Goal: Task Accomplishment & Management: Use online tool/utility

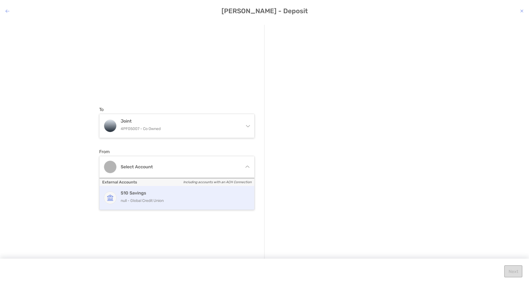
click at [159, 202] on p "null - Global Credit Union" at bounding box center [183, 200] width 124 height 7
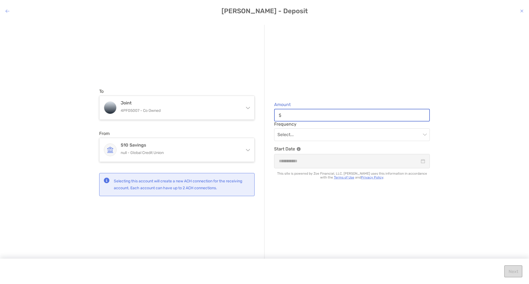
click at [309, 118] on input "Amount" at bounding box center [357, 115] width 146 height 5
type input "*****"
click at [304, 133] on input "modal" at bounding box center [349, 135] width 144 height 12
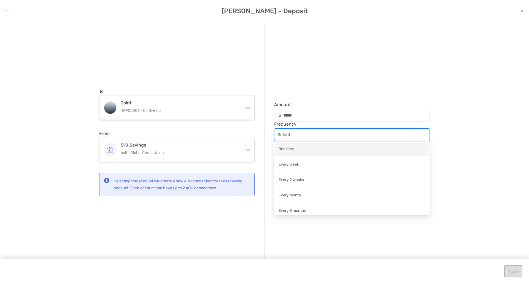
click at [299, 149] on div "One time" at bounding box center [352, 149] width 147 height 7
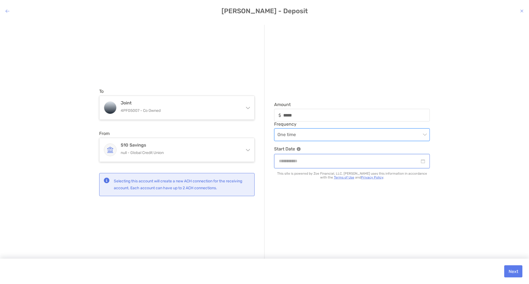
click at [299, 163] on input "modal" at bounding box center [349, 161] width 141 height 7
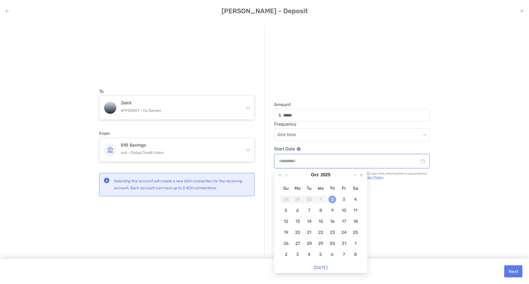
type input "**********"
click at [333, 200] on div "2" at bounding box center [332, 200] width 8 height 8
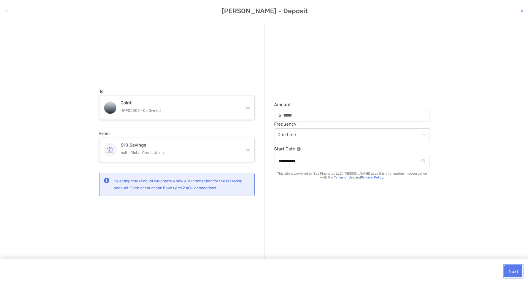
click at [512, 272] on button "Next" at bounding box center [513, 271] width 18 height 12
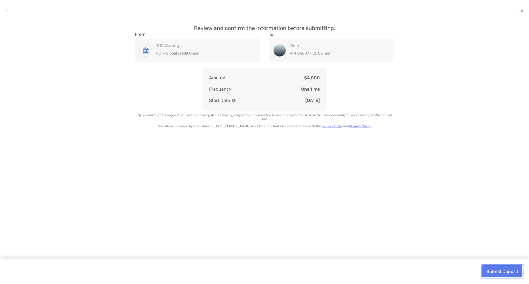
click at [491, 273] on button "Submit Deposit" at bounding box center [502, 271] width 40 height 12
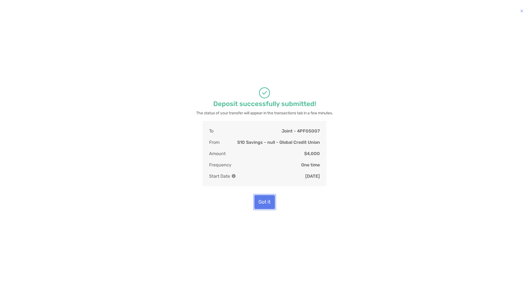
click at [261, 209] on button "Got it" at bounding box center [264, 202] width 21 height 14
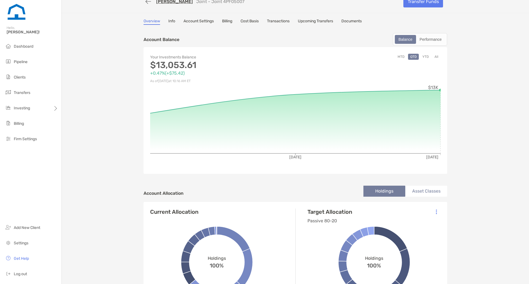
scroll to position [10, 0]
click at [278, 19] on link "Transactions" at bounding box center [278, 21] width 23 height 6
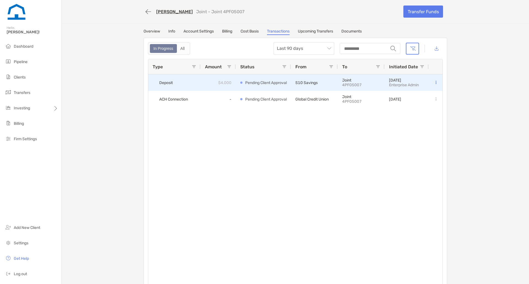
click at [248, 81] on p "Pending Client Approval" at bounding box center [266, 82] width 42 height 7
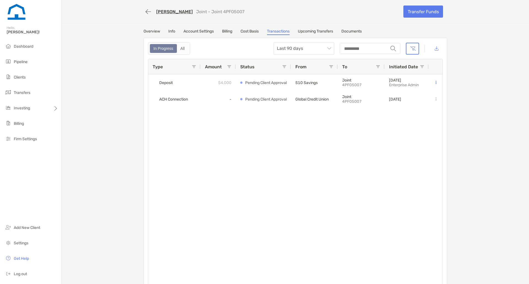
click at [313, 34] on link "Upcoming Transfers" at bounding box center [315, 32] width 35 height 6
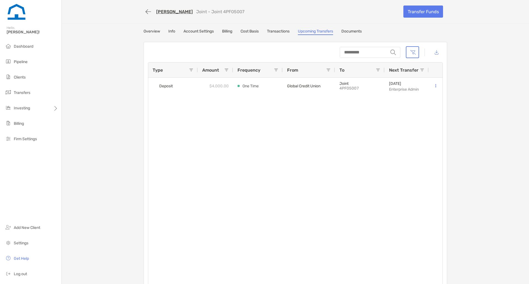
click at [346, 31] on link "Documents" at bounding box center [351, 32] width 20 height 6
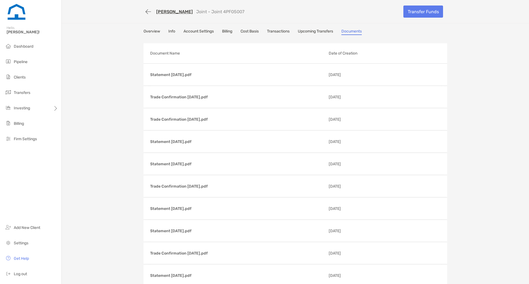
click at [156, 31] on link "Overview" at bounding box center [152, 32] width 17 height 6
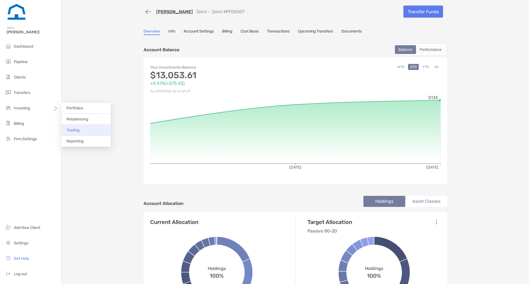
click at [69, 131] on span "Trading" at bounding box center [72, 130] width 13 height 5
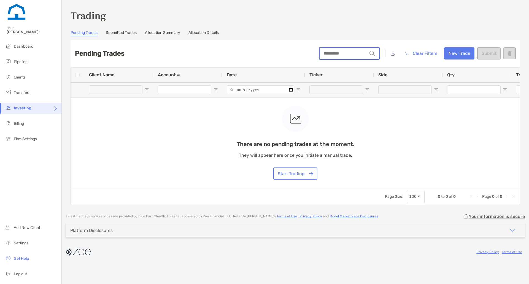
click at [336, 56] on input "string" at bounding box center [344, 54] width 48 height 12
type input "******"
click at [454, 56] on button "New Trade" at bounding box center [459, 53] width 30 height 12
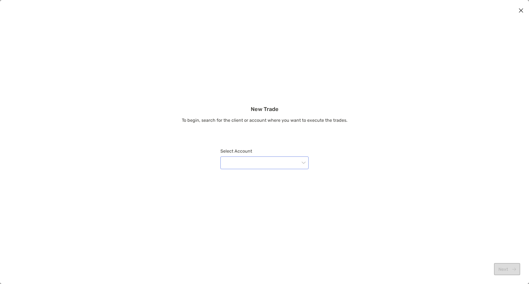
click at [257, 166] on input "modal" at bounding box center [262, 163] width 76 height 12
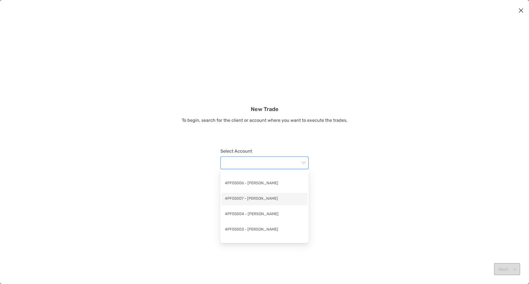
click at [263, 198] on div "4PF05007 - Jeffrey Tuttle" at bounding box center [264, 199] width 79 height 7
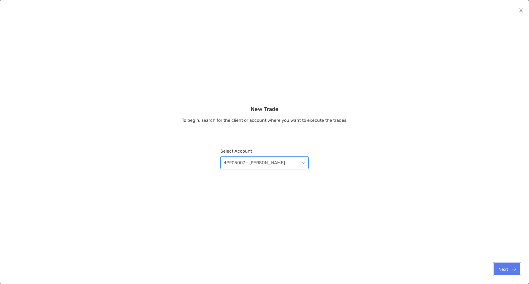
click at [504, 268] on button "Next" at bounding box center [507, 269] width 26 height 12
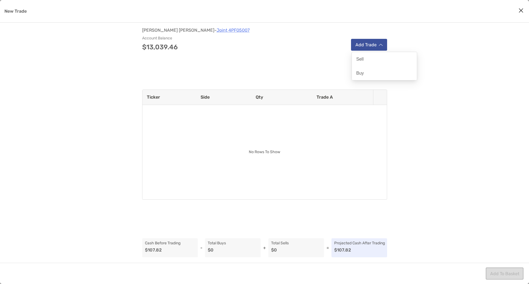
click at [366, 44] on button "Add Trade" at bounding box center [369, 45] width 36 height 12
click at [367, 59] on div "Sell" at bounding box center [384, 59] width 65 height 14
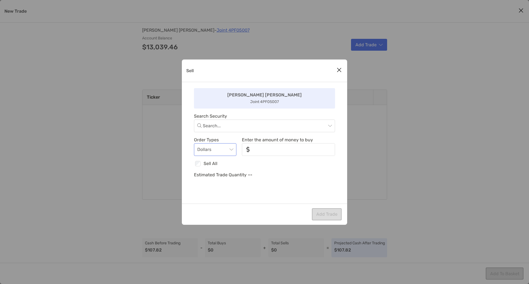
click at [232, 151] on span "Dollars" at bounding box center [215, 150] width 36 height 12
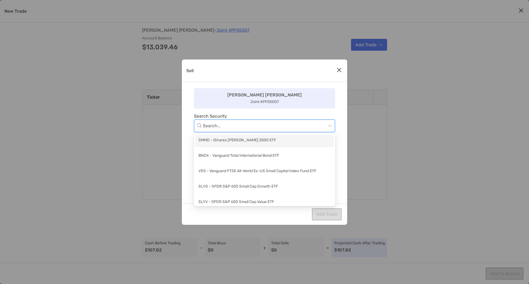
click at [240, 126] on input "Sell" at bounding box center [264, 126] width 123 height 12
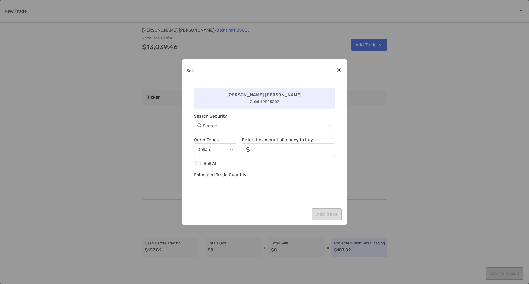
click at [264, 111] on div "Jeffrey Jeffrey Joint 4PF05007 Search Security Search... Order Types Dollars En…" at bounding box center [264, 143] width 165 height 122
click at [234, 176] on p "Estimated Trade Quantity" at bounding box center [220, 174] width 53 height 7
click at [337, 72] on icon "Close modal" at bounding box center [339, 70] width 5 height 7
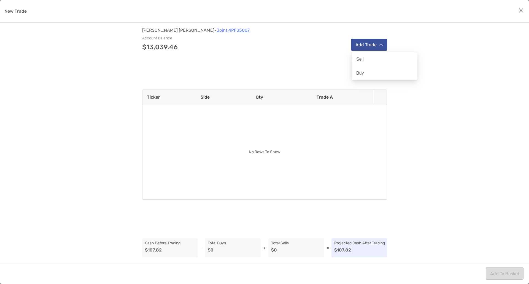
click at [373, 47] on button "Add Trade" at bounding box center [369, 45] width 36 height 12
click at [302, 71] on div "Jeffrey Tuttle - Joint 4PF05007 Account Balance $13,039.46 Add Trade Ticker Sid…" at bounding box center [264, 143] width 529 height 240
click at [521, 11] on icon "Close modal" at bounding box center [521, 10] width 5 height 7
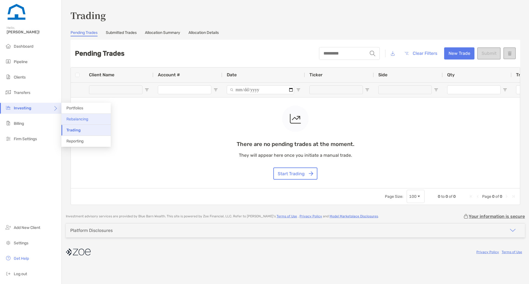
click at [80, 120] on span "Rebalancing" at bounding box center [77, 119] width 22 height 5
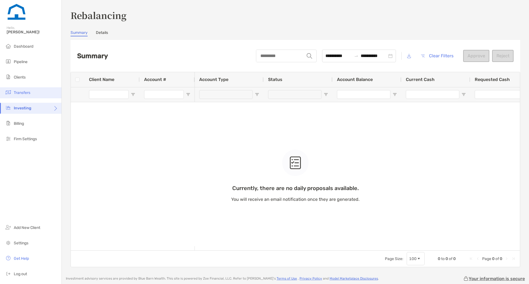
click at [21, 94] on span "Transfers" at bounding box center [22, 92] width 17 height 5
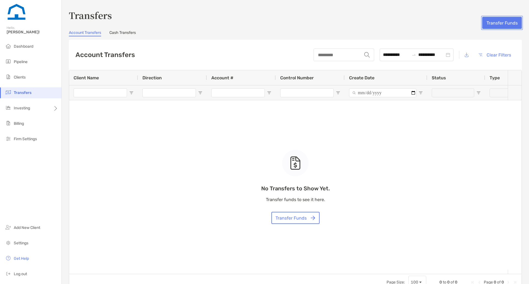
click at [492, 28] on button "Transfer Funds" at bounding box center [502, 23] width 40 height 12
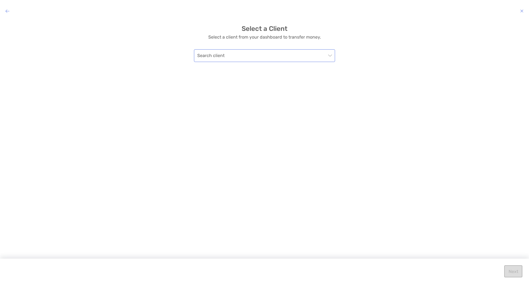
click at [261, 50] on input "modal" at bounding box center [261, 56] width 129 height 12
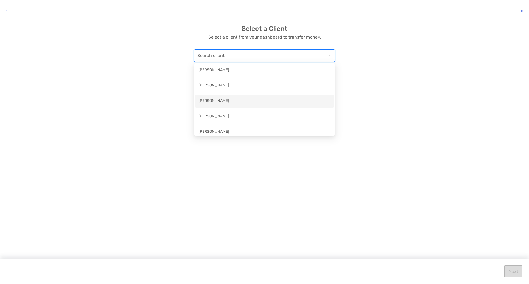
click at [242, 102] on div "[PERSON_NAME]" at bounding box center [264, 101] width 132 height 7
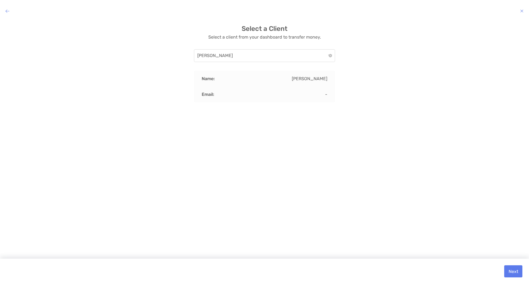
click at [293, 99] on div "Email: -" at bounding box center [264, 95] width 141 height 16
click at [272, 75] on div "Name: [PERSON_NAME]" at bounding box center [264, 79] width 141 height 16
click at [267, 94] on div "Email: -" at bounding box center [264, 95] width 141 height 16
click at [261, 55] on span "[PERSON_NAME]" at bounding box center [264, 56] width 134 height 12
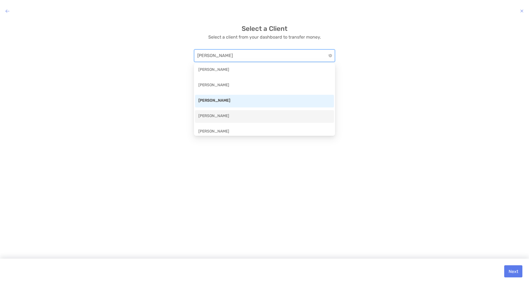
scroll to position [1, 0]
click at [251, 100] on div "[PERSON_NAME]" at bounding box center [264, 100] width 132 height 7
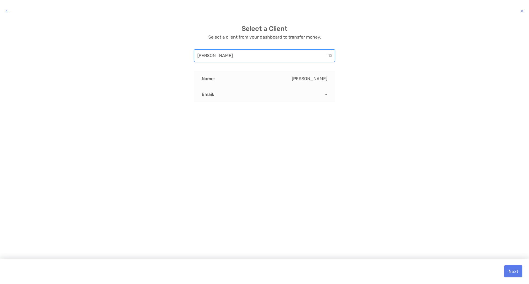
click at [299, 115] on div "Select a Client Select a client from your dashboard to transfer money. [PERSON_…" at bounding box center [264, 147] width 529 height 255
click at [514, 272] on button "Next" at bounding box center [513, 271] width 18 height 12
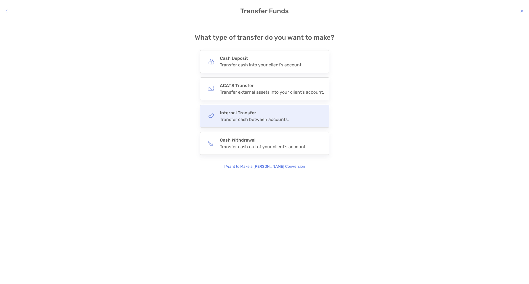
drag, startPoint x: 257, startPoint y: 119, endPoint x: 251, endPoint y: 117, distance: 6.7
click at [251, 117] on div "Transfer cash between accounts." at bounding box center [254, 119] width 69 height 5
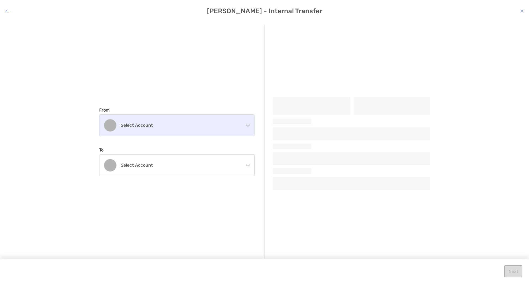
click at [223, 123] on h4 "Select account" at bounding box center [180, 125] width 119 height 5
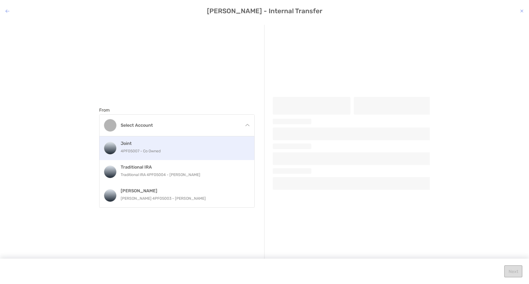
click at [203, 149] on p "4PF05007 - Co Owned" at bounding box center [183, 151] width 124 height 7
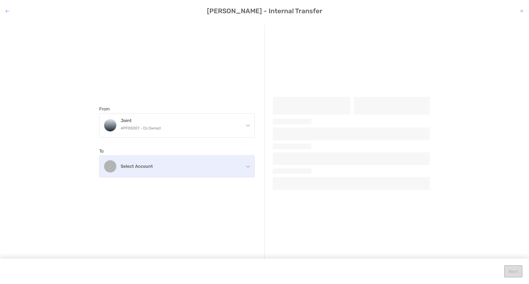
click at [179, 171] on div "Select account" at bounding box center [176, 166] width 155 height 21
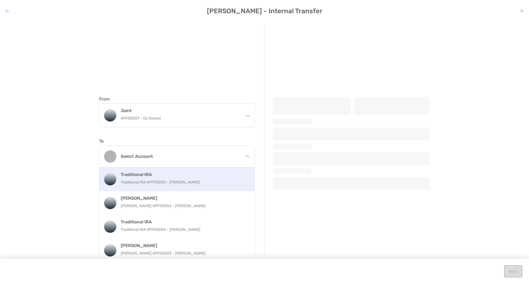
scroll to position [11, 0]
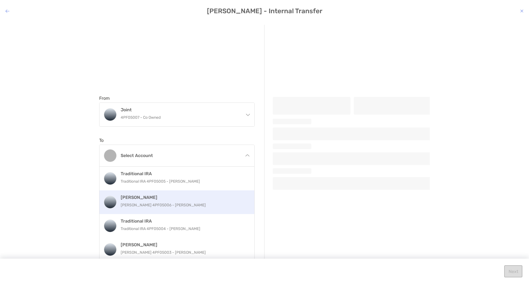
click at [177, 204] on p "[PERSON_NAME] 4PF05006 - [PERSON_NAME]" at bounding box center [183, 205] width 124 height 7
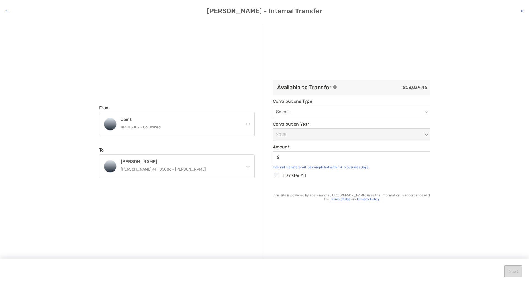
scroll to position [0, 0]
click at [326, 112] on input "modal" at bounding box center [349, 112] width 147 height 12
click at [327, 114] on input "modal" at bounding box center [349, 112] width 147 height 12
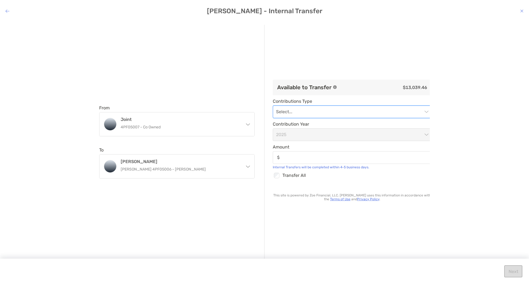
click at [313, 153] on div "modal" at bounding box center [352, 157] width 159 height 13
click at [313, 155] on input "Amount" at bounding box center [356, 157] width 149 height 5
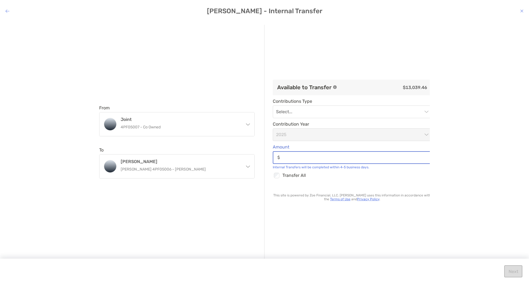
scroll to position [0, 1]
click at [298, 157] on input "Amount" at bounding box center [355, 157] width 149 height 5
click at [290, 158] on input "Amount" at bounding box center [355, 157] width 149 height 5
type input "*****"
click at [300, 222] on div "Available to Transfer $13,039.46 Contributions Type Select... Contribution Year…" at bounding box center [354, 145] width 165 height 241
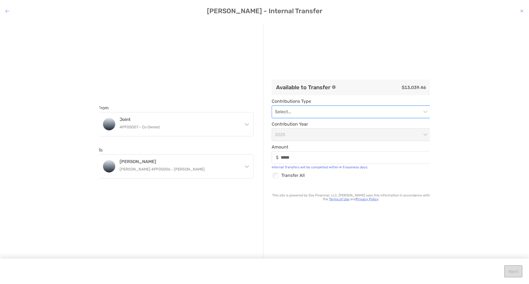
click at [324, 114] on input "modal" at bounding box center [348, 112] width 147 height 12
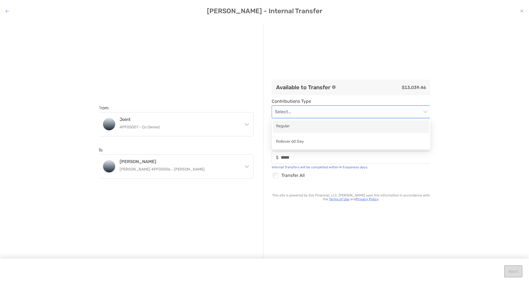
click at [320, 127] on div "Regular" at bounding box center [351, 126] width 150 height 7
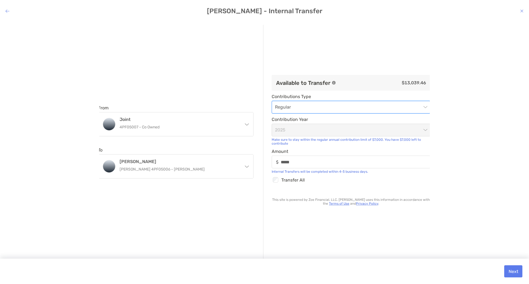
click at [313, 209] on div "Available to Transfer $13,039.46 Contributions Type Regular Regular Contributio…" at bounding box center [354, 145] width 165 height 241
click at [511, 271] on button "Next" at bounding box center [513, 271] width 18 height 12
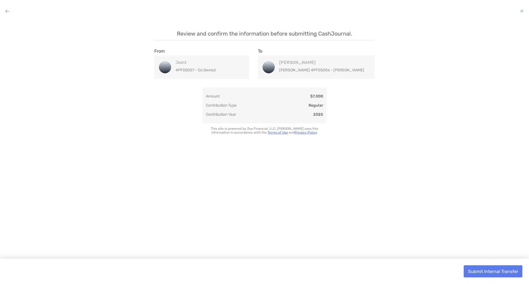
click at [7, 11] on icon "modal" at bounding box center [8, 11] width 4 height 4
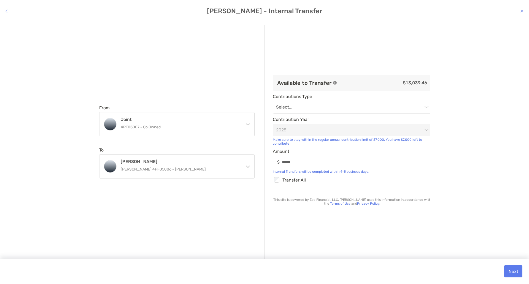
type input "*****"
click at [8, 10] on icon "modal" at bounding box center [8, 11] width 4 height 4
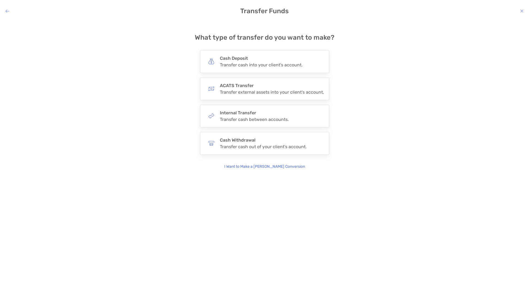
click at [521, 10] on icon "modal" at bounding box center [521, 11] width 3 height 4
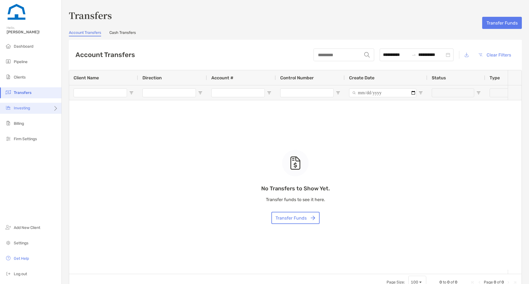
click at [38, 109] on div "Investing" at bounding box center [30, 108] width 61 height 11
click at [77, 130] on span "Trading" at bounding box center [72, 130] width 13 height 5
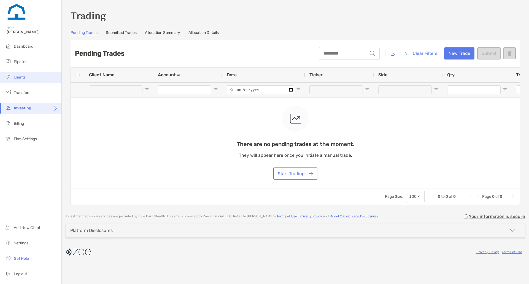
click at [36, 79] on li "Clients" at bounding box center [30, 77] width 61 height 11
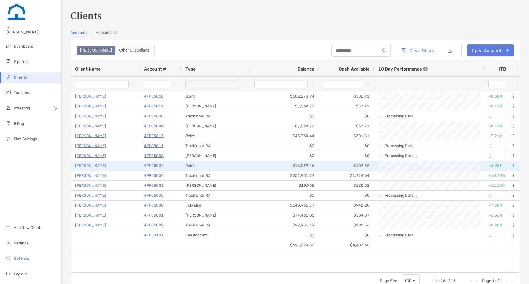
click at [90, 165] on p "[PERSON_NAME]" at bounding box center [90, 165] width 31 height 7
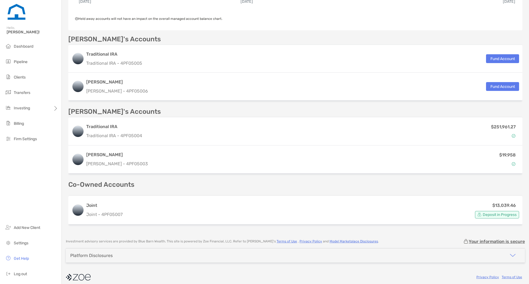
scroll to position [155, 0]
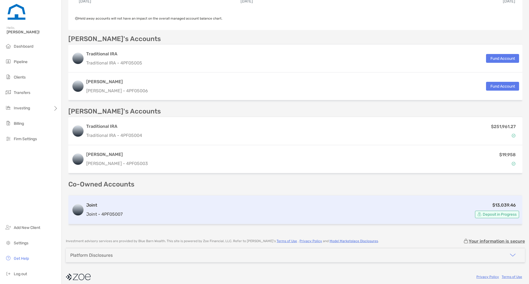
click at [97, 211] on p "Joint - 4PF05007" at bounding box center [104, 214] width 36 height 7
